Goal: Task Accomplishment & Management: Use online tool/utility

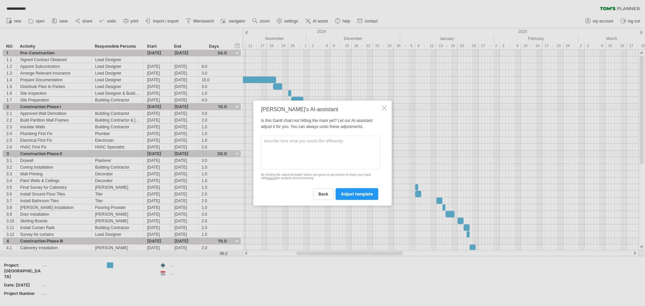
click at [312, 154] on textarea at bounding box center [320, 153] width 119 height 34
type textarea "i"
type textarea "Change Start date to [DATE] and end date to [DATE]"
click at [360, 193] on link "adjust template" at bounding box center [356, 194] width 43 height 12
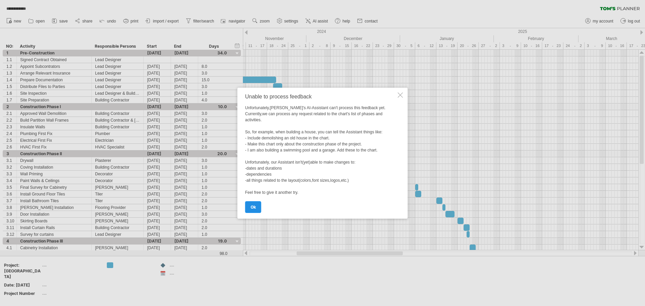
click at [257, 206] on link "ok" at bounding box center [253, 207] width 16 height 12
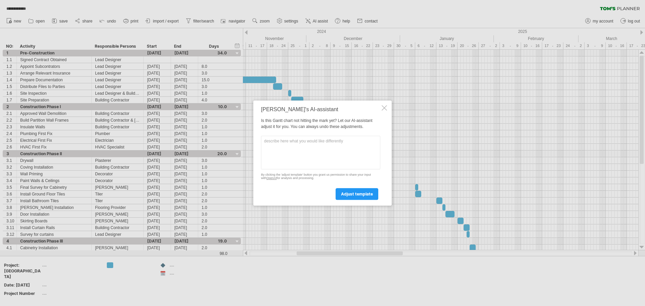
click at [385, 107] on div at bounding box center [383, 107] width 5 height 5
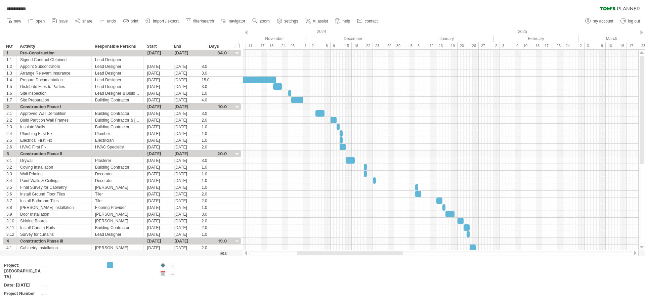
click at [315, 251] on div at bounding box center [350, 253] width 106 height 4
click at [317, 256] on div "**********" at bounding box center [322, 153] width 645 height 306
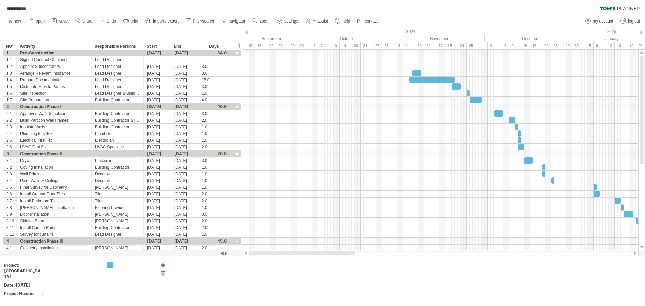
drag, startPoint x: 317, startPoint y: 254, endPoint x: 259, endPoint y: 254, distance: 58.1
click at [259, 254] on div at bounding box center [302, 253] width 106 height 4
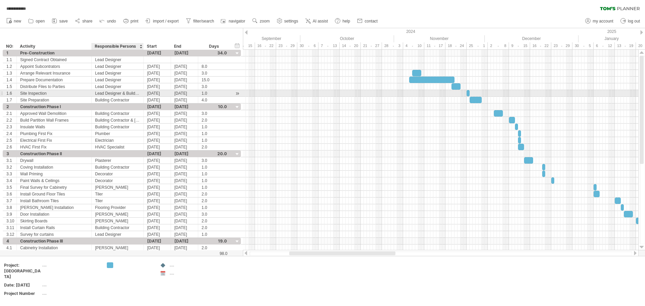
click at [127, 93] on div "Lead Designer & Building Contactor" at bounding box center [117, 93] width 45 height 6
click at [136, 93] on input "**********" at bounding box center [117, 93] width 45 height 6
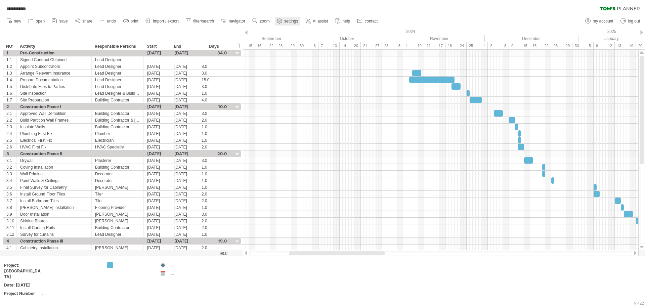
click at [283, 21] on use at bounding box center [279, 20] width 7 height 7
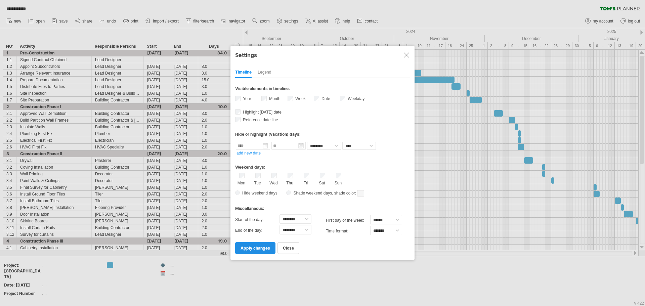
click at [257, 248] on span "apply changes" at bounding box center [255, 247] width 30 height 5
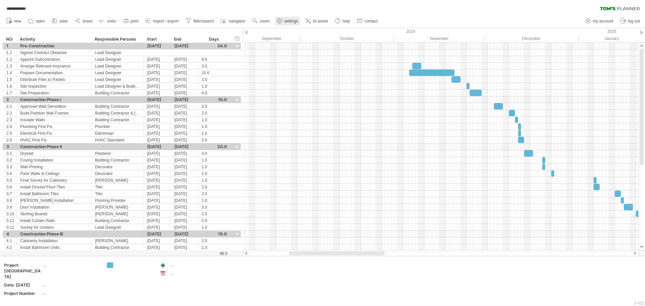
click at [282, 21] on use at bounding box center [279, 20] width 7 height 7
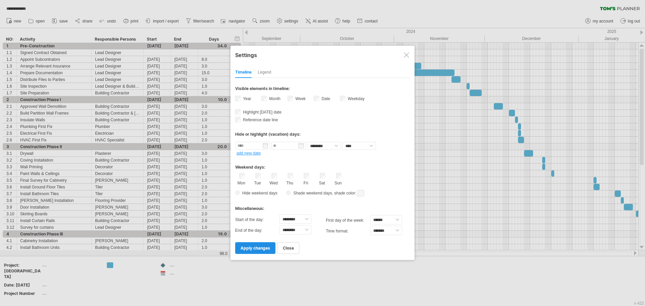
click at [261, 249] on span "apply changes" at bounding box center [255, 247] width 30 height 5
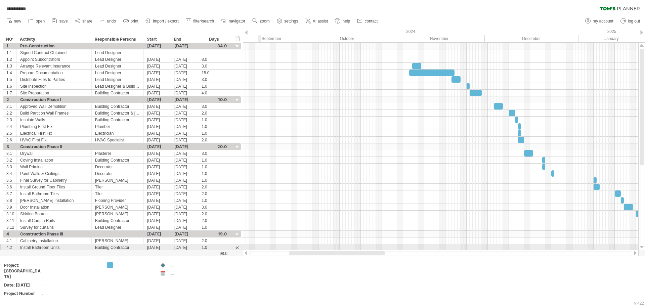
click at [261, 249] on div at bounding box center [440, 247] width 395 height 7
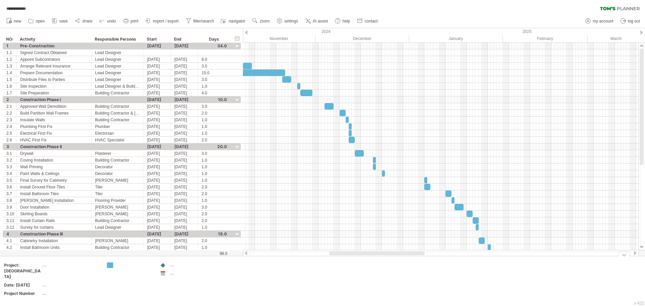
drag, startPoint x: 296, startPoint y: 254, endPoint x: 336, endPoint y: 264, distance: 41.3
click at [336, 264] on div "**********" at bounding box center [322, 153] width 645 height 306
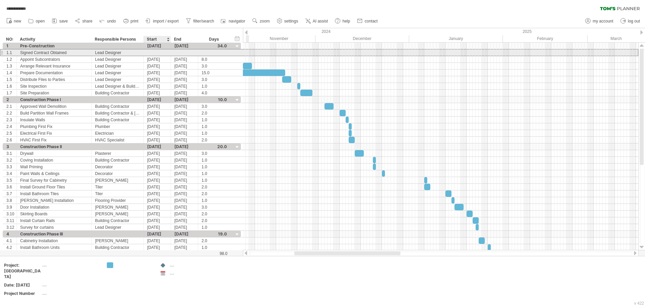
click at [150, 52] on div at bounding box center [157, 52] width 27 height 6
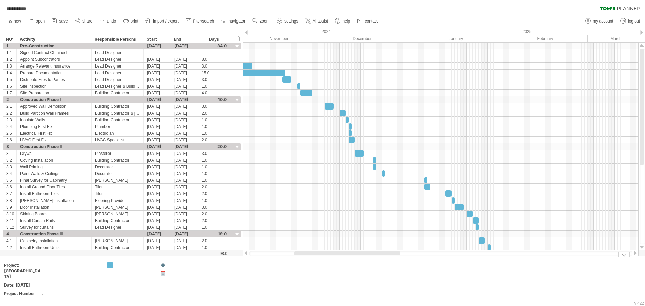
click at [625, 255] on div at bounding box center [623, 254] width 11 height 5
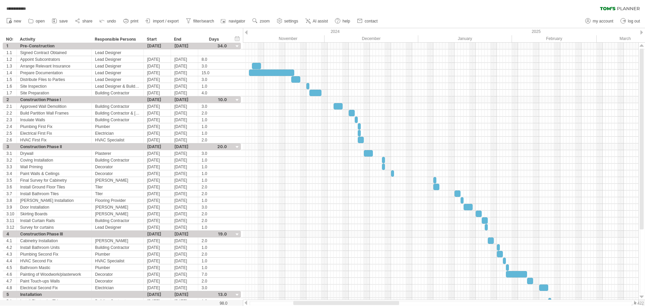
drag, startPoint x: 496, startPoint y: 31, endPoint x: 504, endPoint y: -2, distance: 33.6
click at [504, 0] on html "**********" at bounding box center [322, 153] width 645 height 307
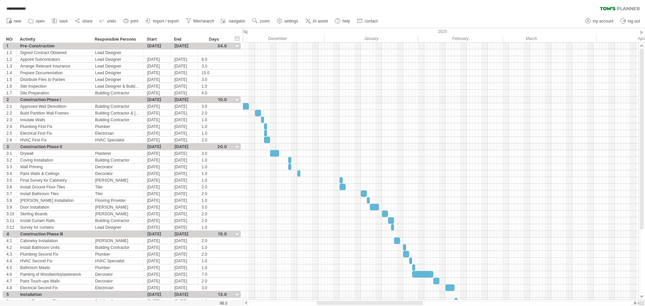
click at [411, 28] on div "new" at bounding box center [322, 21] width 645 height 14
click at [37, 20] on span "open" at bounding box center [40, 21] width 9 height 5
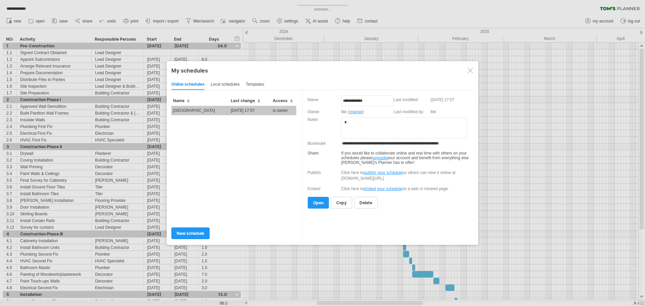
click at [470, 72] on div at bounding box center [469, 70] width 5 height 5
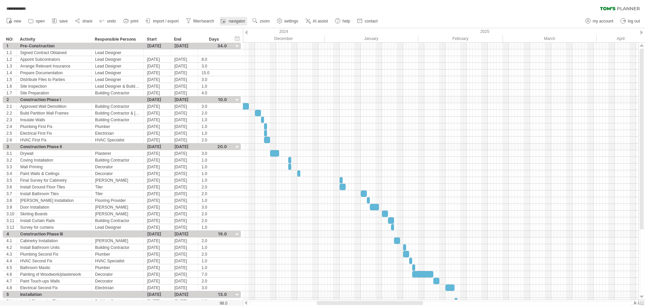
click at [229, 22] on span "navigator" at bounding box center [237, 21] width 16 height 5
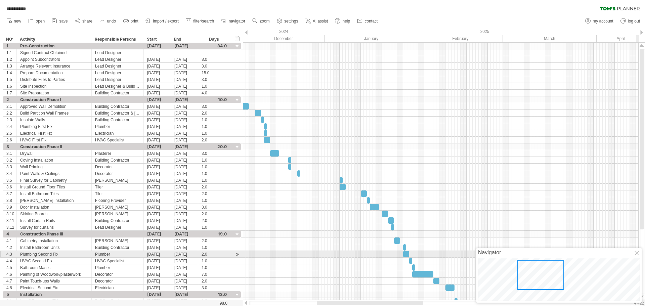
click at [636, 254] on div at bounding box center [636, 253] width 5 height 5
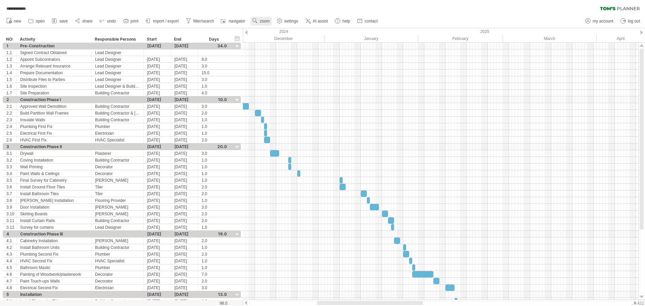
click at [267, 20] on span "zoom" at bounding box center [265, 21] width 10 height 5
click at [322, 21] on span "AI assist" at bounding box center [320, 21] width 15 height 5
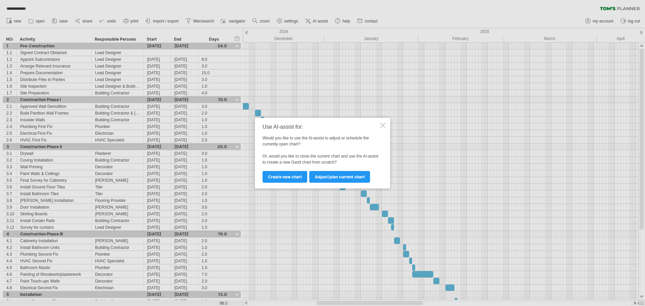
click at [381, 123] on div at bounding box center [382, 125] width 5 height 5
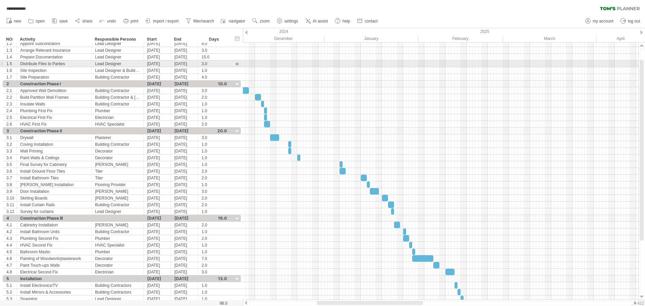
drag, startPoint x: 642, startPoint y: 55, endPoint x: 644, endPoint y: 41, distance: 14.3
click at [644, 41] on div "**********" at bounding box center [322, 153] width 645 height 306
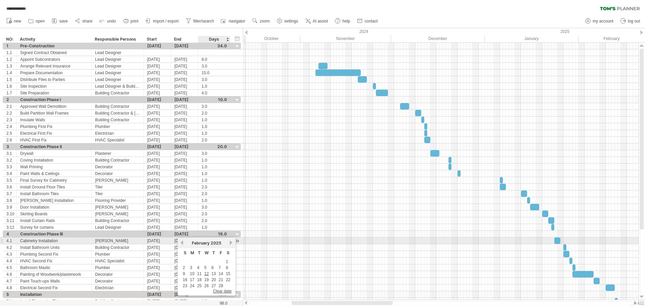
click at [214, 242] on span "2025" at bounding box center [216, 242] width 11 height 5
